Goal: Task Accomplishment & Management: Manage account settings

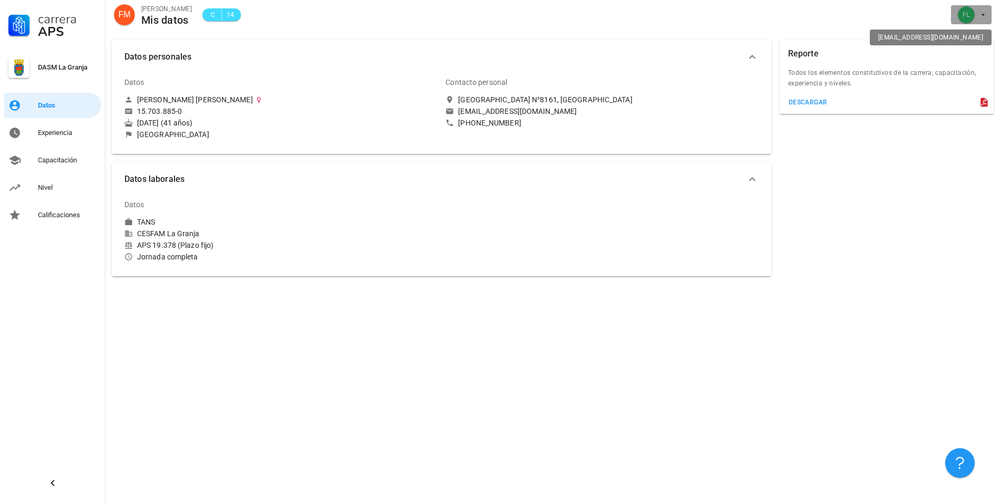
click at [968, 11] on div "avatar" at bounding box center [966, 14] width 17 height 17
click at [974, 34] on div "Salir" at bounding box center [977, 41] width 17 height 21
